Goal: Communication & Community: Answer question/provide support

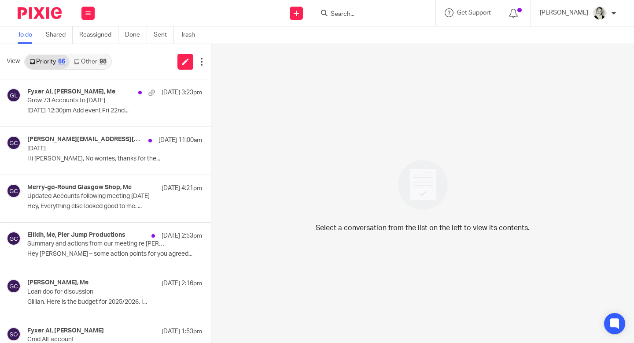
click at [101, 62] on div "98" at bounding box center [103, 62] width 7 height 6
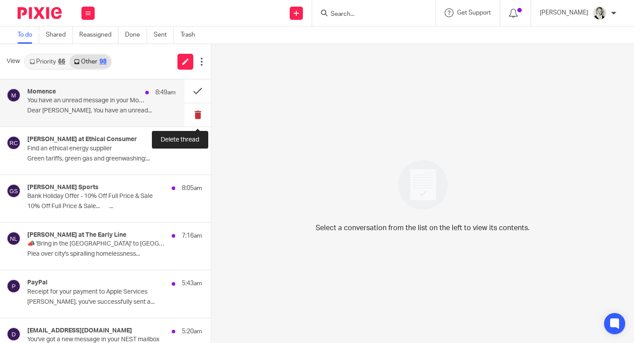
click at [198, 115] on button at bounding box center [198, 114] width 26 height 23
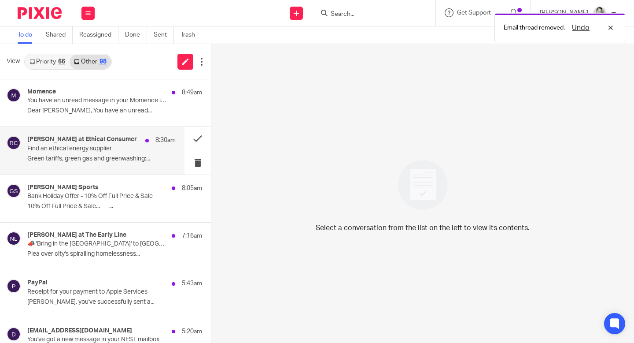
click at [137, 139] on div "Richard at Ethical Consumer 8:30am" at bounding box center [101, 140] width 148 height 9
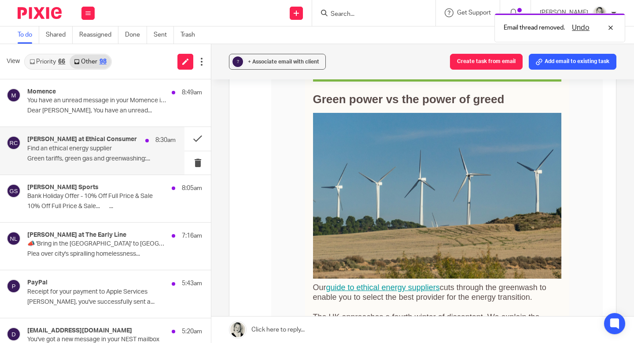
scroll to position [512, 0]
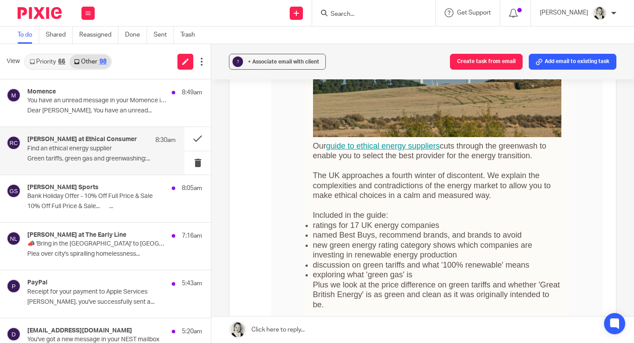
click at [367, 147] on link "guide to ethical energy suppliers" at bounding box center [383, 145] width 114 height 9
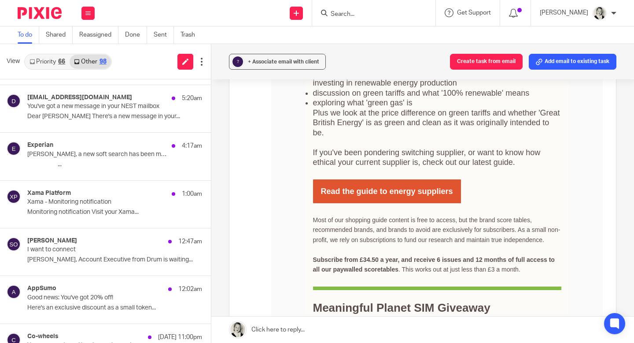
scroll to position [0, 0]
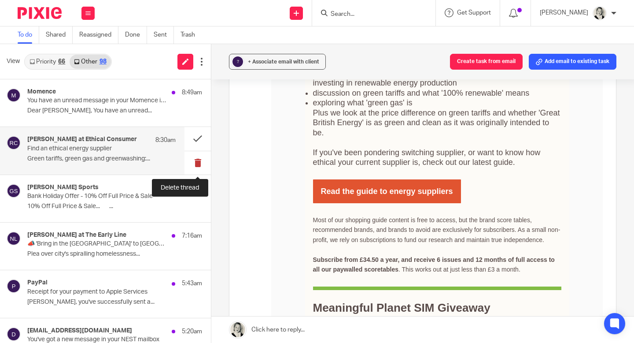
click at [197, 164] on button at bounding box center [198, 162] width 26 height 23
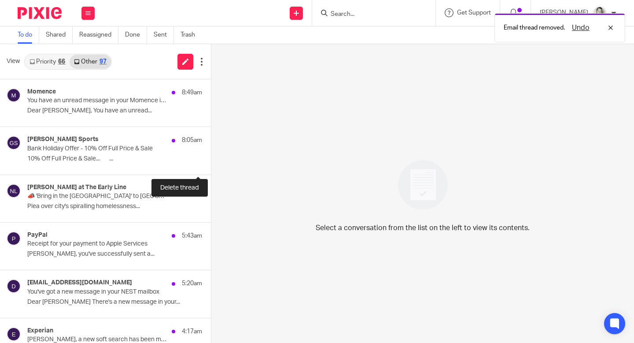
click at [211, 164] on button at bounding box center [214, 162] width 7 height 23
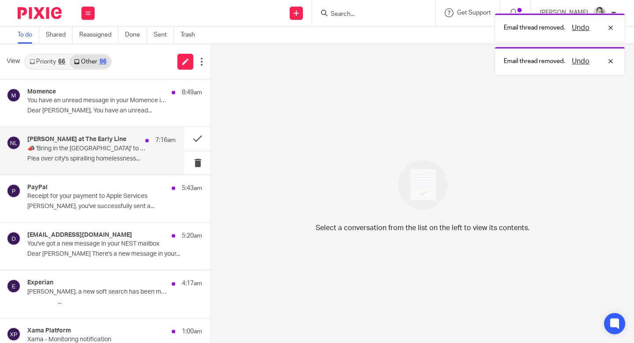
click at [137, 161] on p "Plea over city's spiralling homelessness..." at bounding box center [101, 158] width 148 height 7
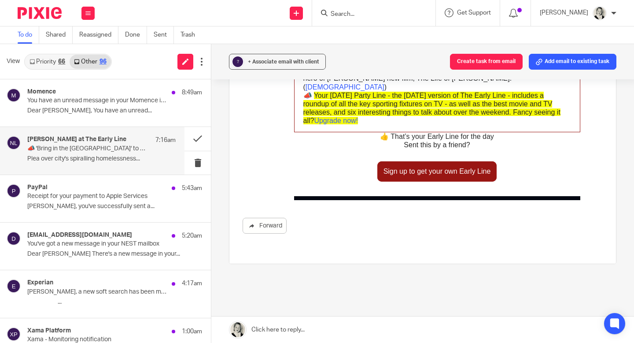
scroll to position [1735, 0]
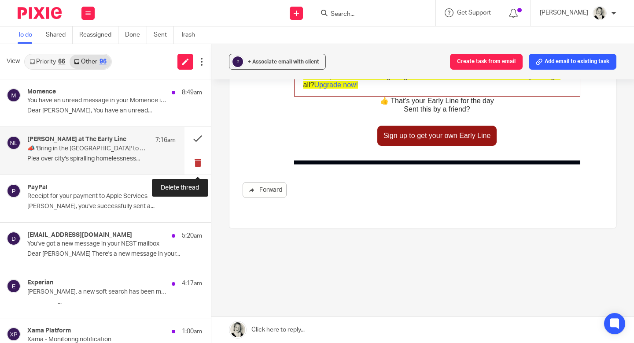
click at [201, 160] on button at bounding box center [198, 162] width 26 height 23
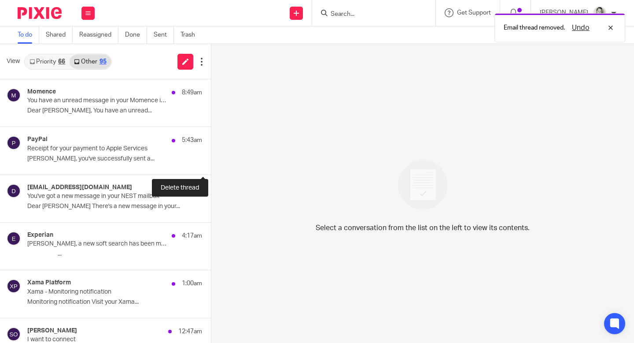
click at [211, 160] on button at bounding box center [214, 162] width 7 height 23
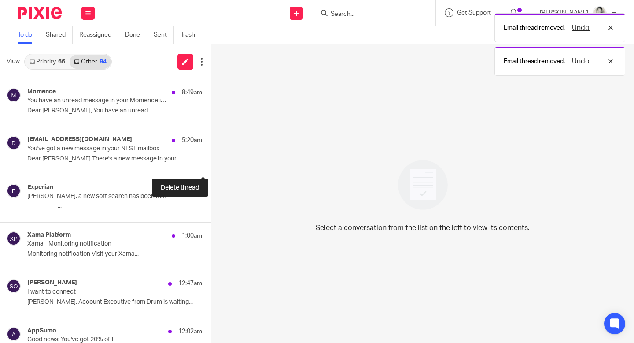
click at [211, 160] on button at bounding box center [214, 162] width 7 height 23
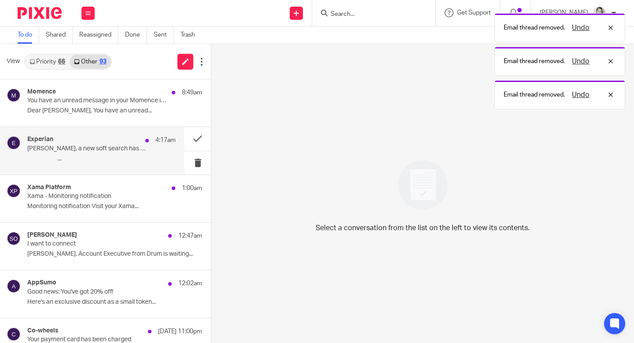
click at [128, 148] on p "Gillian, a new soft search has been made on your credit report" at bounding box center [86, 148] width 119 height 7
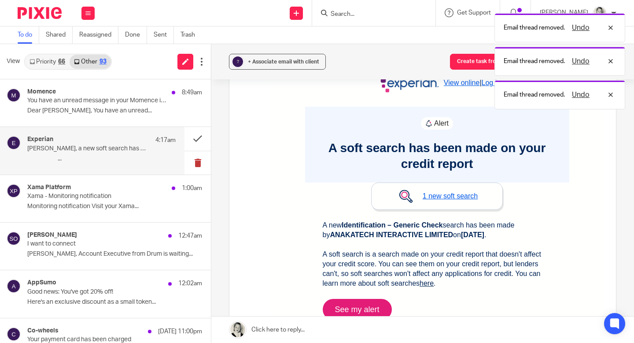
scroll to position [113, 0]
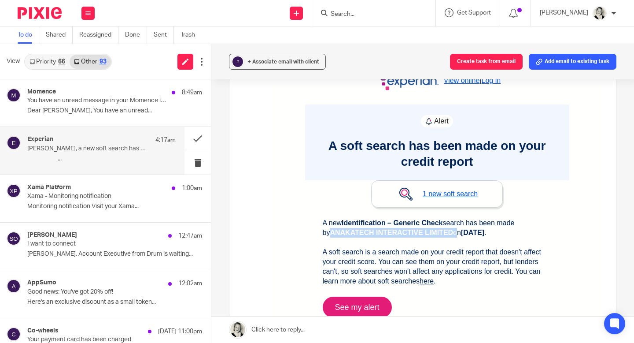
drag, startPoint x: 322, startPoint y: 232, endPoint x: 445, endPoint y: 229, distance: 122.9
click at [446, 230] on p "A new Identification – Generic Check search has been made by ANAKATECH INTERACT…" at bounding box center [437, 252] width 229 height 68
copy strong "ANAKATECH INTERACTIVE LIMITED"
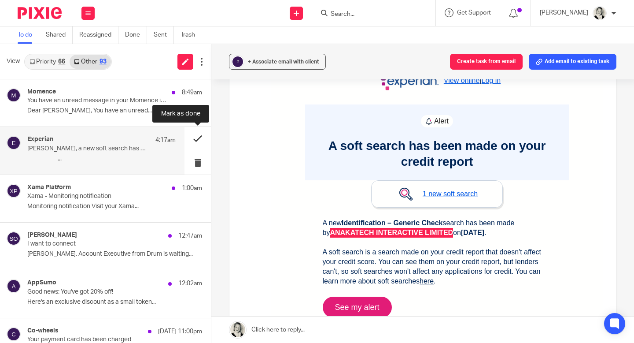
click at [197, 135] on button at bounding box center [198, 138] width 26 height 23
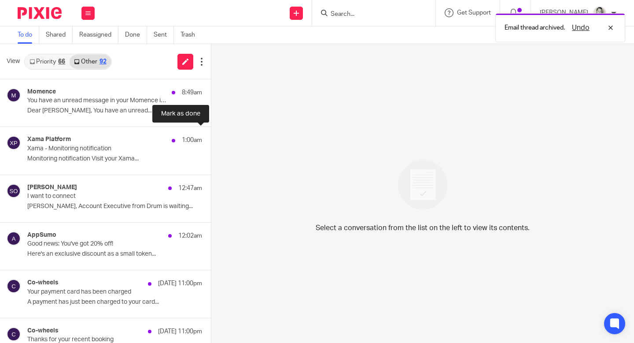
click at [211, 135] on button at bounding box center [214, 138] width 7 height 23
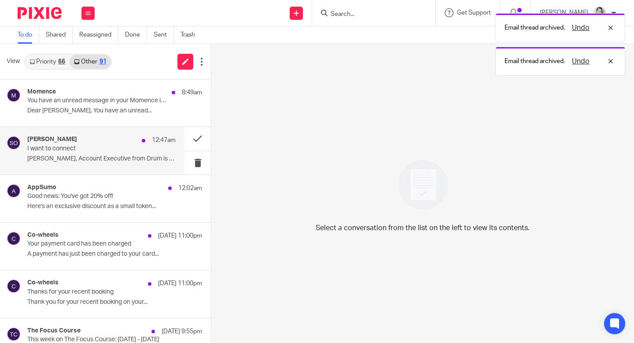
click at [131, 159] on p "Sarah, Account Executive from Drum is waiting..." at bounding box center [101, 158] width 148 height 7
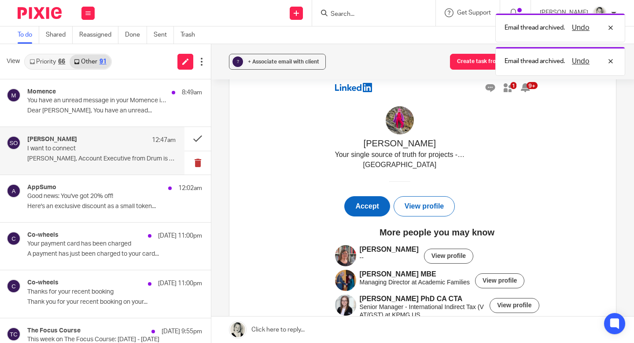
scroll to position [98, 0]
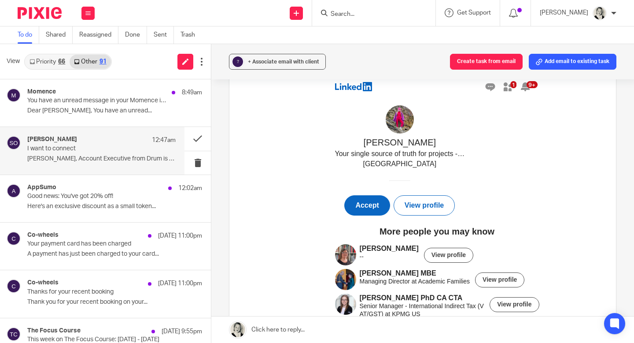
click at [436, 210] on link "View profile" at bounding box center [425, 205] width 40 height 9
click at [194, 140] on button at bounding box center [198, 138] width 26 height 23
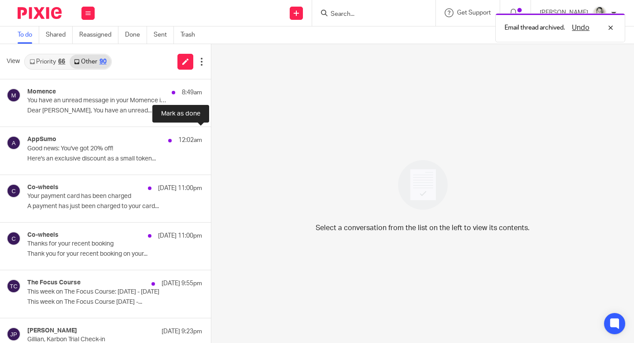
click at [211, 140] on button at bounding box center [214, 138] width 7 height 23
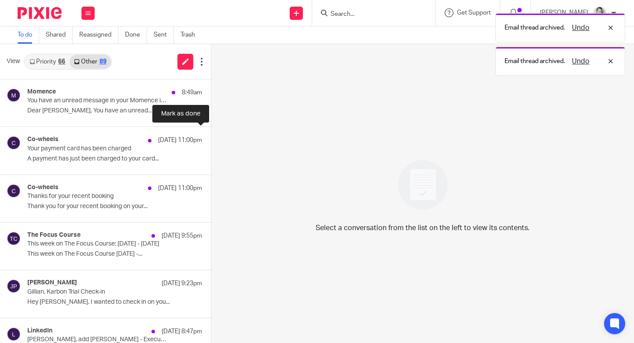
click at [211, 140] on button at bounding box center [214, 138] width 7 height 23
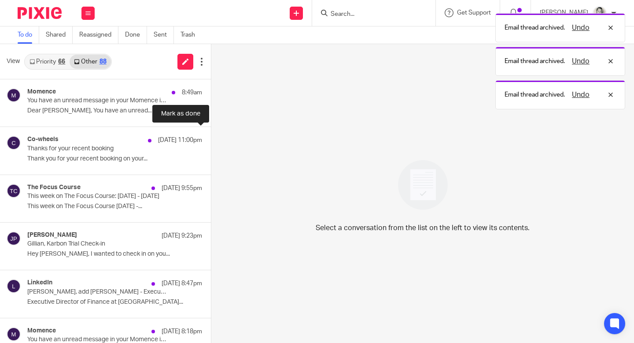
click at [211, 140] on button at bounding box center [214, 138] width 7 height 23
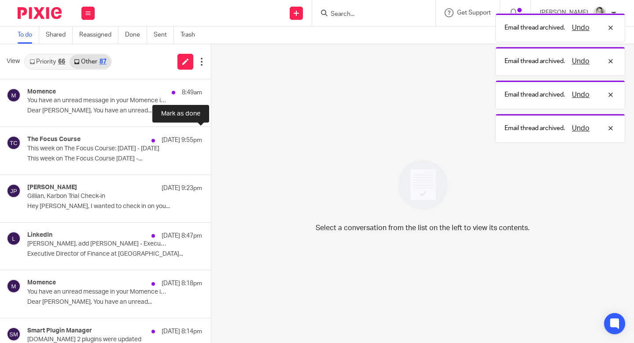
click at [211, 140] on button at bounding box center [214, 138] width 7 height 23
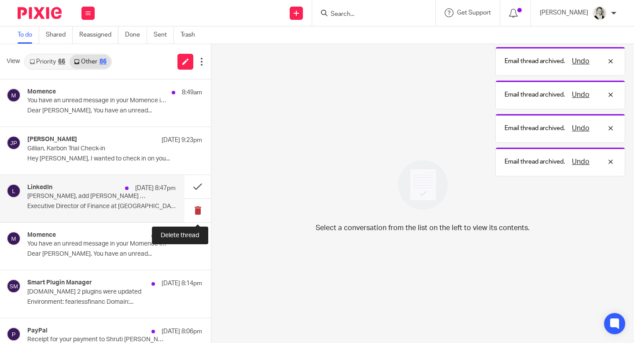
click at [199, 207] on button at bounding box center [198, 210] width 26 height 23
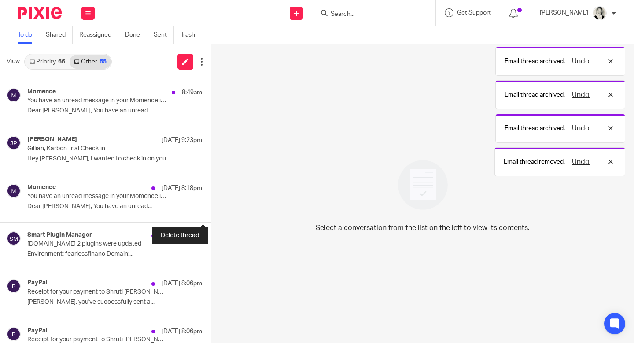
click at [211, 207] on button at bounding box center [214, 210] width 7 height 23
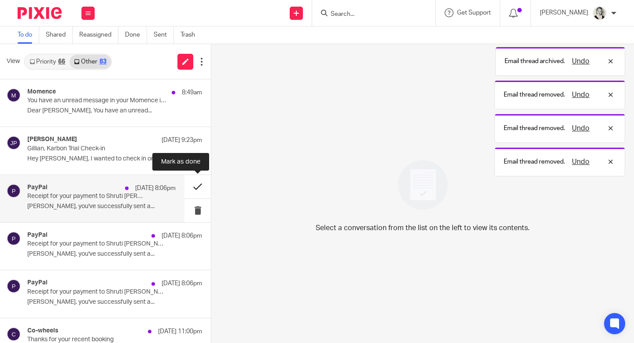
click at [198, 188] on button at bounding box center [198, 186] width 26 height 23
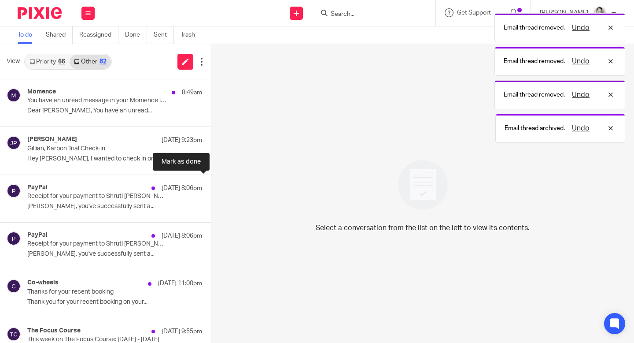
click at [211, 188] on button at bounding box center [214, 186] width 7 height 23
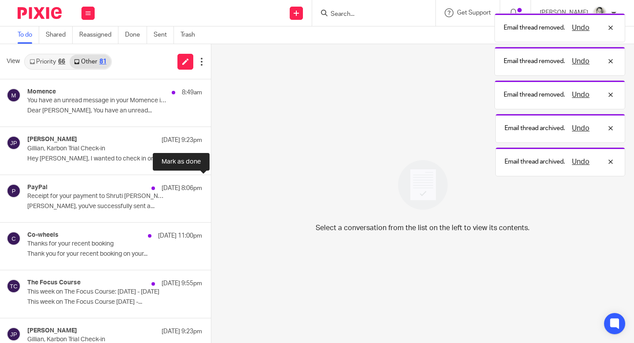
click at [211, 188] on button at bounding box center [214, 186] width 7 height 23
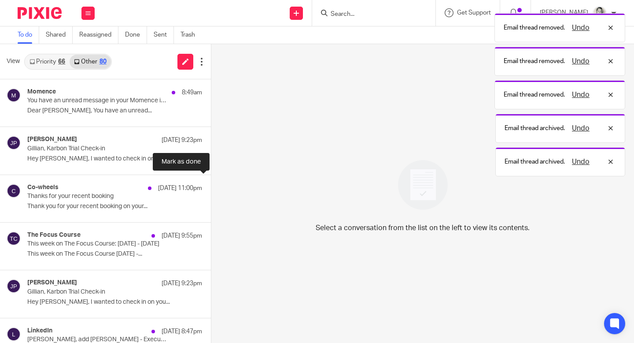
click at [211, 188] on button at bounding box center [214, 186] width 7 height 23
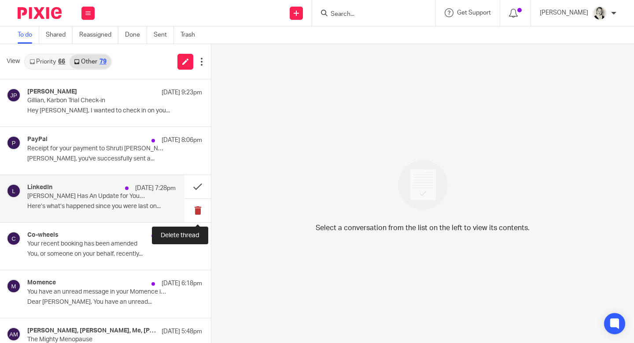
click at [193, 208] on button at bounding box center [198, 210] width 26 height 23
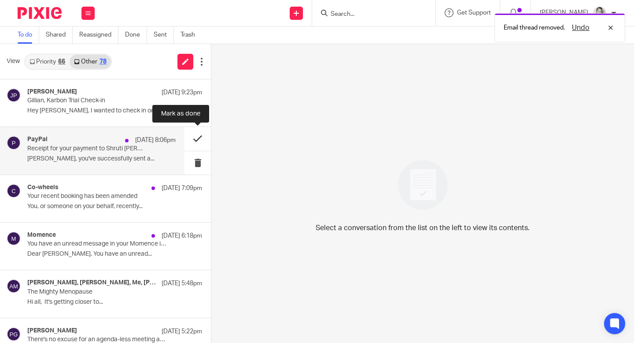
click at [194, 139] on button at bounding box center [198, 138] width 26 height 23
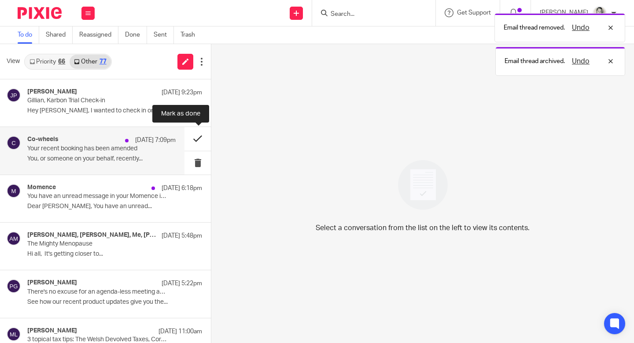
click at [194, 139] on button at bounding box center [198, 138] width 26 height 23
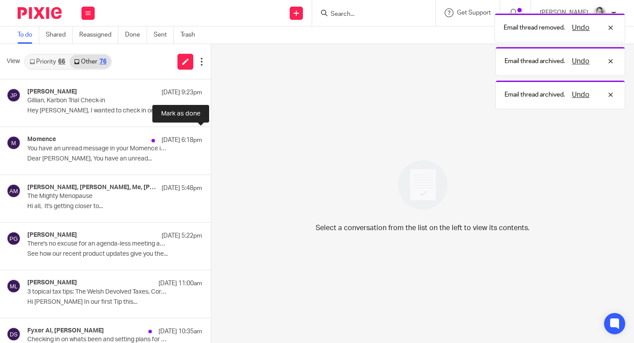
click at [211, 139] on button at bounding box center [214, 138] width 7 height 23
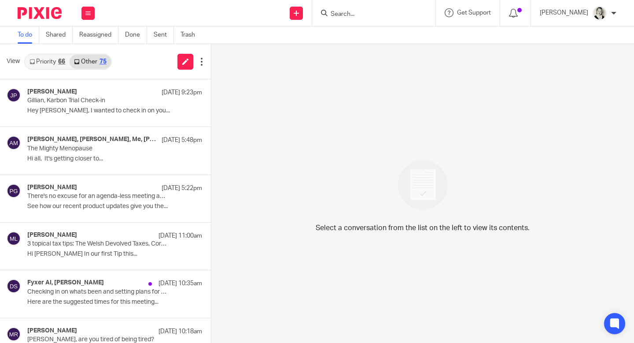
click at [53, 65] on link "Priority 66" at bounding box center [47, 62] width 44 height 14
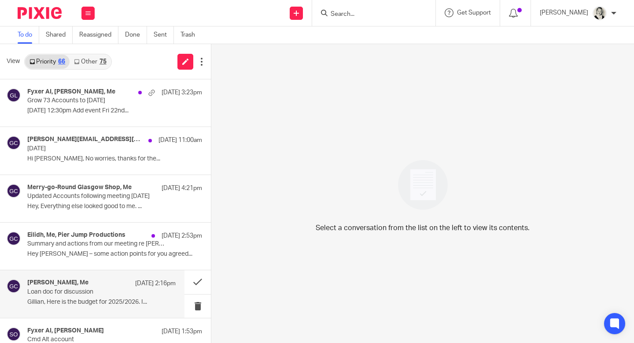
click at [134, 294] on p "Loan doc for discussion" at bounding box center [86, 291] width 119 height 7
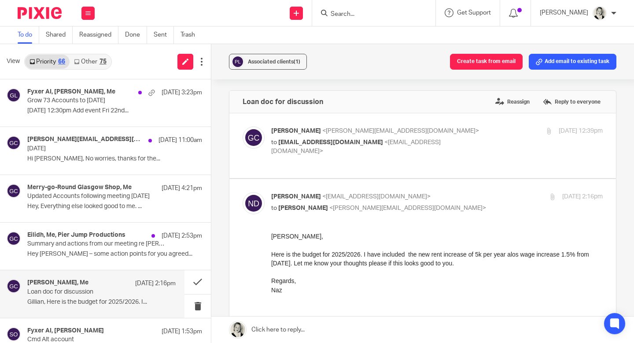
click at [347, 13] on input "Search" at bounding box center [369, 15] width 79 height 8
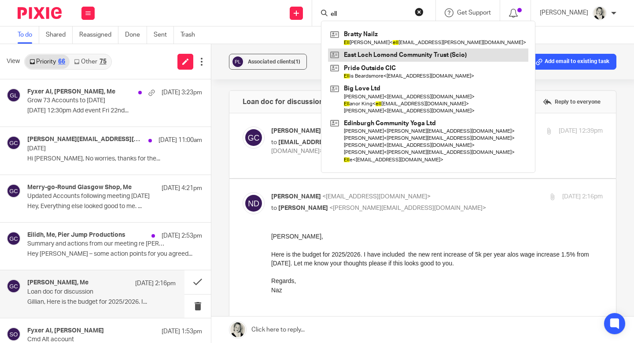
type input "ell"
click at [364, 57] on link at bounding box center [428, 54] width 200 height 13
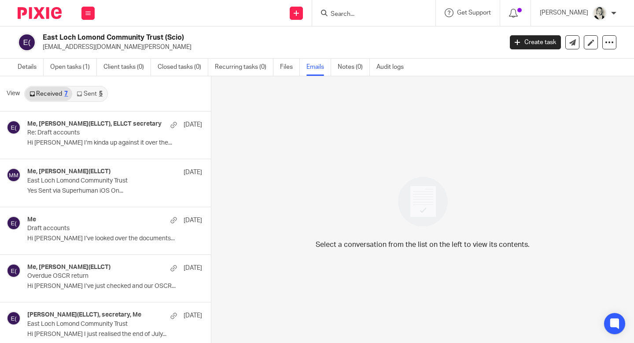
click at [89, 131] on p "Re: Draft accounts" at bounding box center [97, 132] width 140 height 7
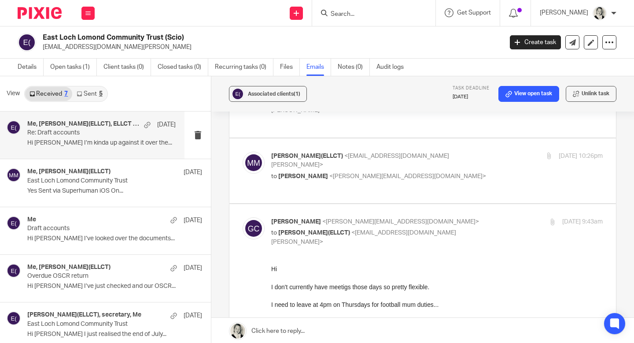
scroll to position [484, 0]
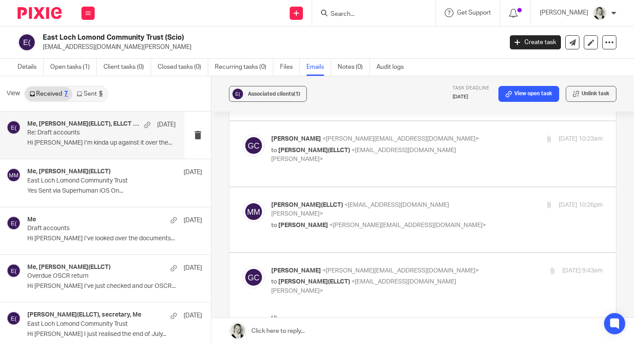
click at [321, 200] on div "[PERSON_NAME](ELLCT) <[EMAIL_ADDRESS][DOMAIN_NAME][PERSON_NAME]> to [PERSON_NAM…" at bounding box center [381, 215] width 221 height 30
checkbox input "true"
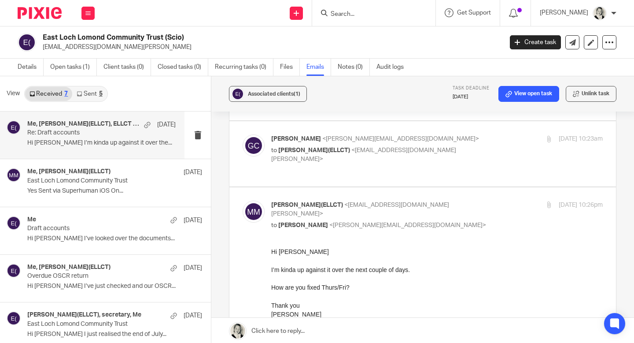
scroll to position [0, 0]
click at [299, 331] on link at bounding box center [422, 331] width 423 height 26
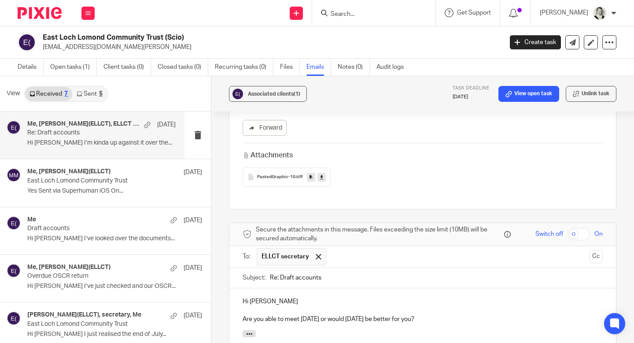
scroll to position [1126, 0]
